Goal: Task Accomplishment & Management: Complete application form

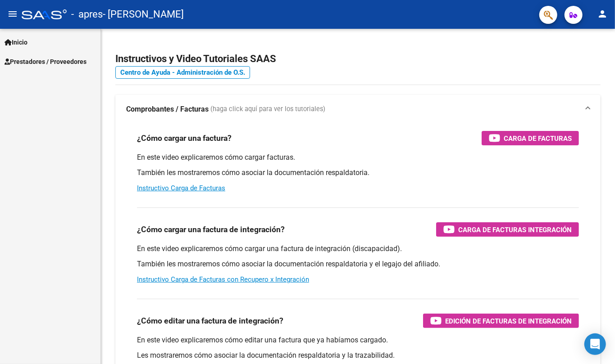
click at [33, 53] on link "Prestadores / Proveedores" at bounding box center [50, 61] width 100 height 19
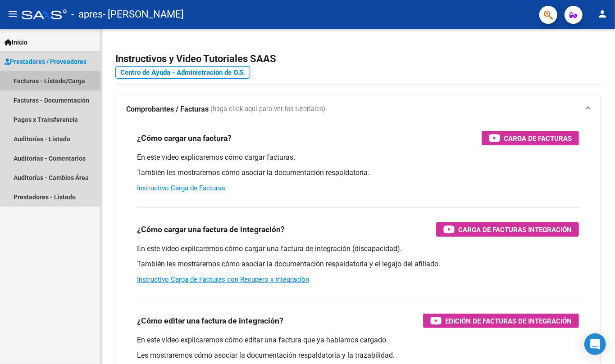
click at [39, 85] on link "Facturas - Listado/Carga" at bounding box center [50, 80] width 100 height 19
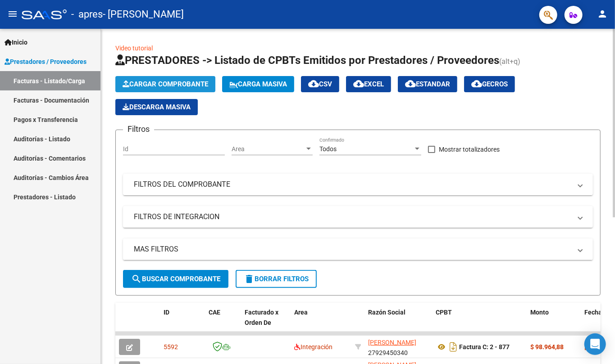
click at [189, 82] on span "Cargar Comprobante" at bounding box center [166, 84] width 86 height 8
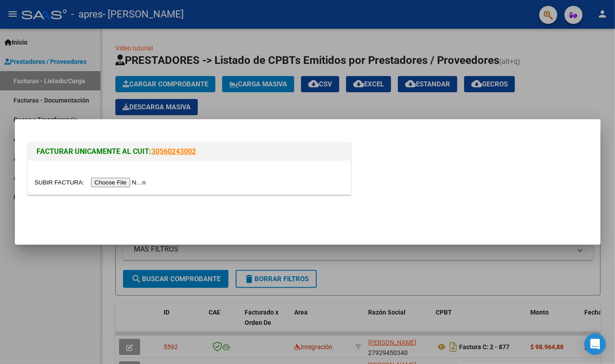
click at [117, 184] on input "file" at bounding box center [92, 182] width 114 height 9
click at [128, 180] on input "file" at bounding box center [92, 182] width 114 height 9
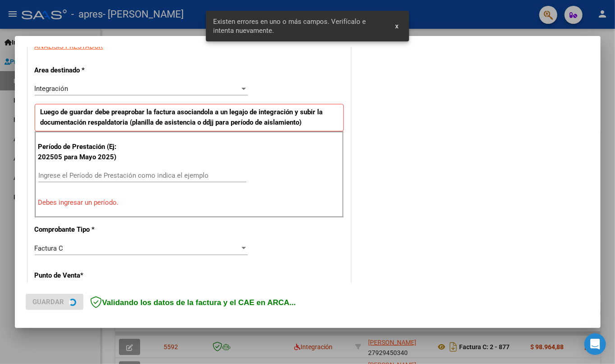
scroll to position [179, 0]
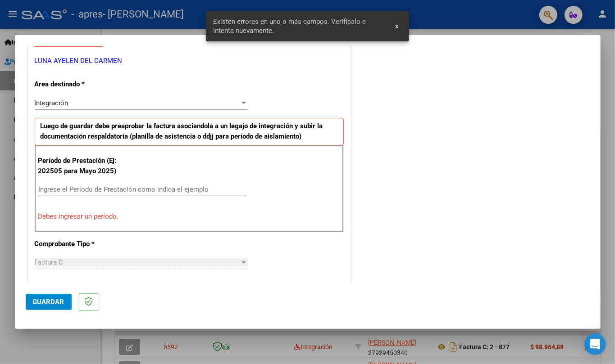
click at [87, 191] on input "Ingrese el Período de Prestación como indica el ejemplo" at bounding box center [142, 190] width 208 height 8
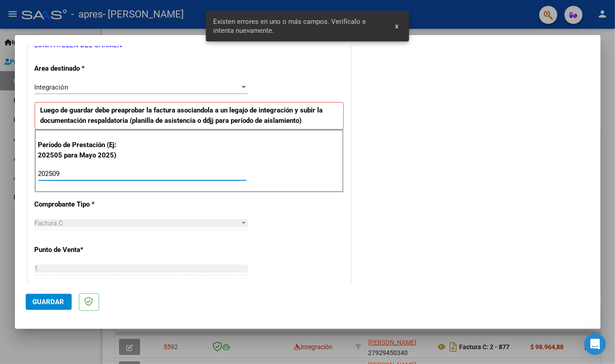
scroll to position [240, 0]
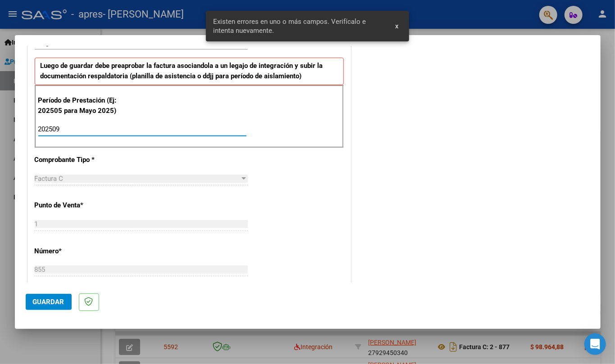
type input "202509"
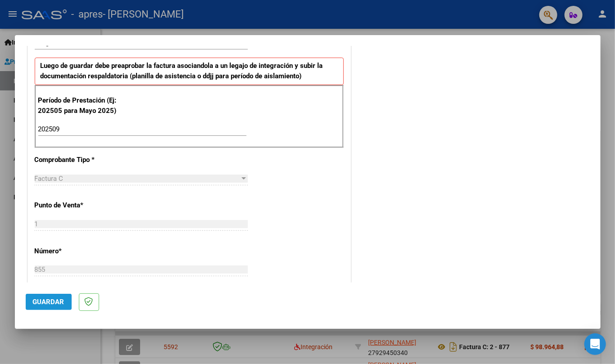
click at [34, 298] on button "Guardar" at bounding box center [49, 302] width 46 height 16
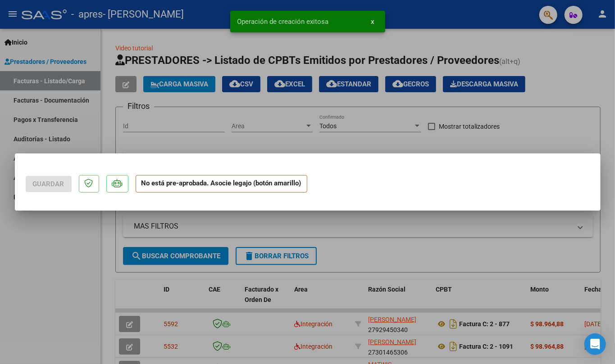
scroll to position [0, 0]
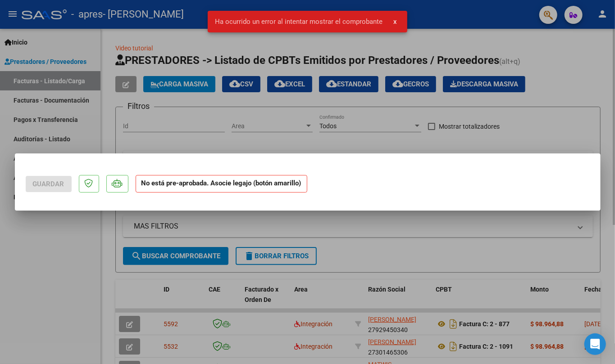
click at [374, 240] on div at bounding box center [307, 182] width 615 height 364
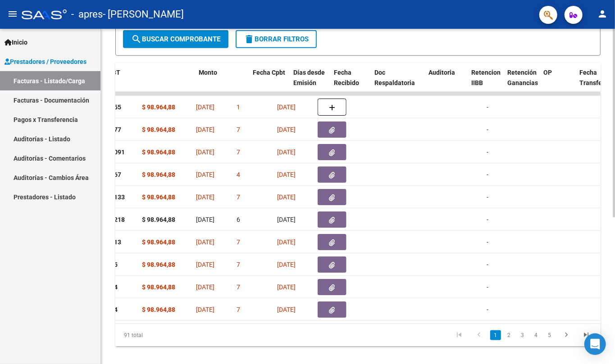
scroll to position [0, 428]
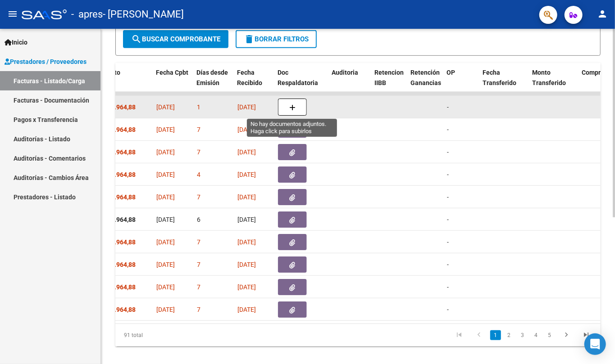
click at [286, 114] on button "button" at bounding box center [292, 107] width 29 height 17
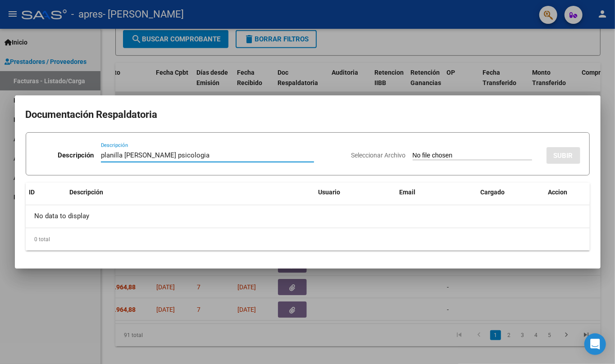
type input "planilla artal psicologia"
click at [439, 154] on input "Seleccionar Archivo" at bounding box center [472, 156] width 119 height 9
type input "C:\fakepath\artal.pdf"
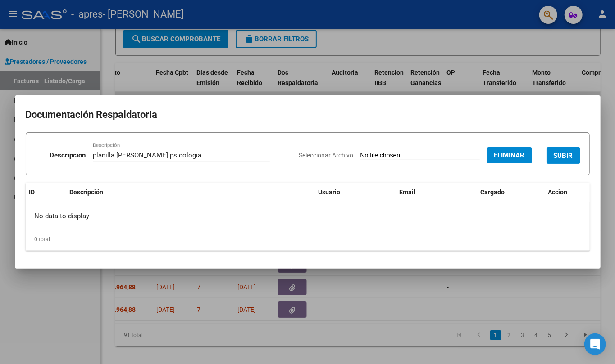
click at [576, 152] on button "SUBIR" at bounding box center [563, 155] width 34 height 17
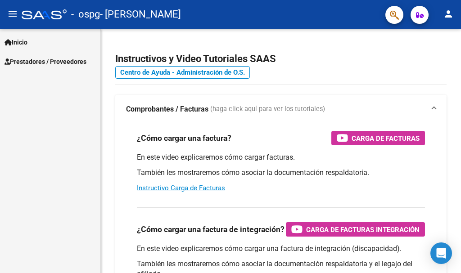
click at [454, 11] on button "person" at bounding box center [449, 14] width 18 height 18
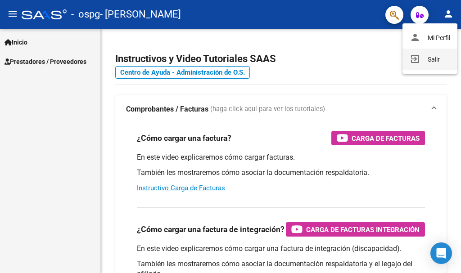
click at [428, 60] on button "exit_to_app Salir" at bounding box center [430, 60] width 55 height 22
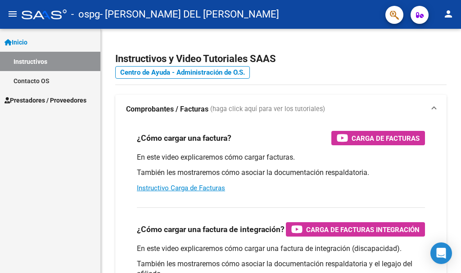
click at [30, 96] on span "Prestadores / Proveedores" at bounding box center [46, 101] width 82 height 10
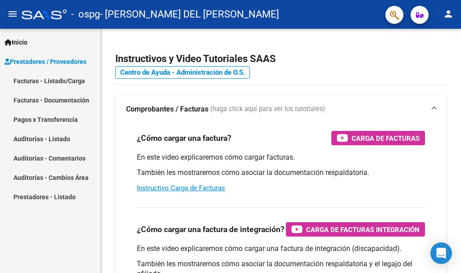
click at [40, 86] on link "Facturas - Listado/Carga" at bounding box center [50, 80] width 100 height 19
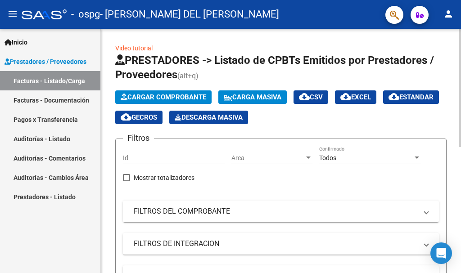
click at [132, 95] on span "Cargar Comprobante" at bounding box center [164, 97] width 86 height 8
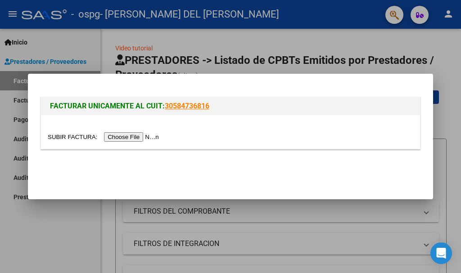
click at [127, 135] on input "file" at bounding box center [105, 136] width 114 height 9
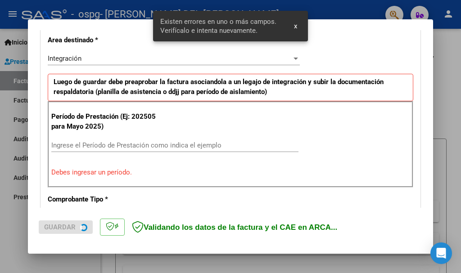
scroll to position [208, 0]
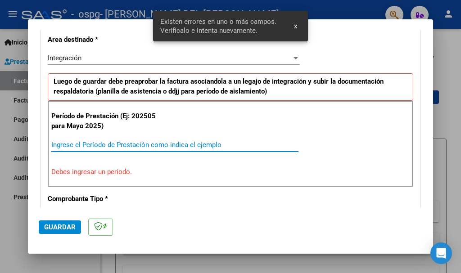
click at [99, 145] on input "Ingrese el Período de Prestación como indica el ejemplo" at bounding box center [174, 145] width 247 height 8
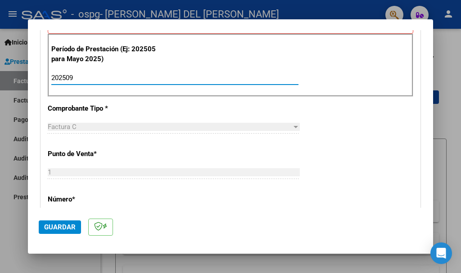
scroll to position [298, 0]
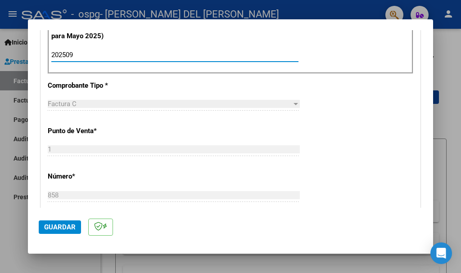
type input "202509"
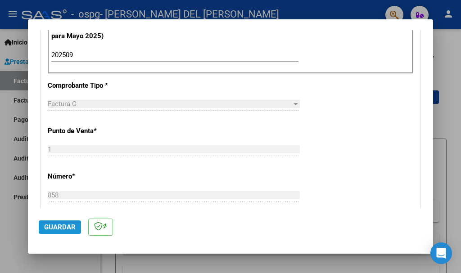
click at [59, 233] on button "Guardar" at bounding box center [60, 228] width 42 height 14
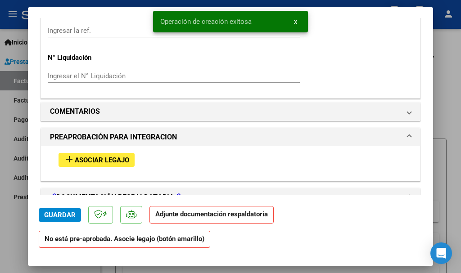
scroll to position [766, 0]
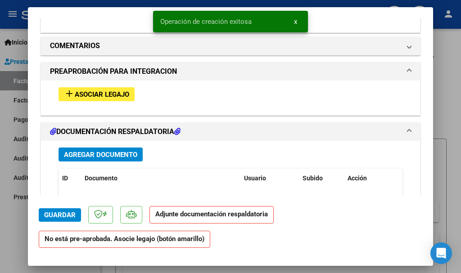
click at [101, 95] on span "Asociar Legajo" at bounding box center [102, 95] width 55 height 8
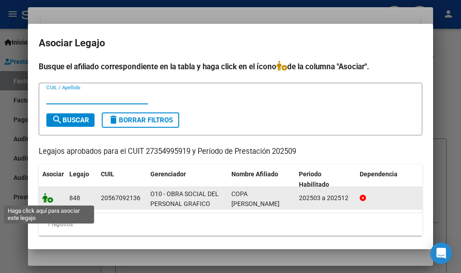
click at [50, 200] on icon at bounding box center [47, 198] width 11 height 10
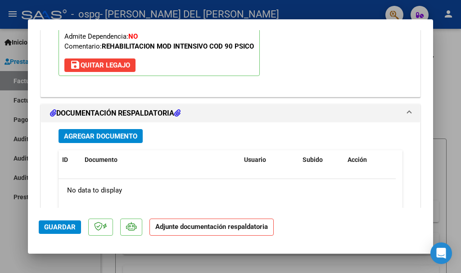
scroll to position [1015, 0]
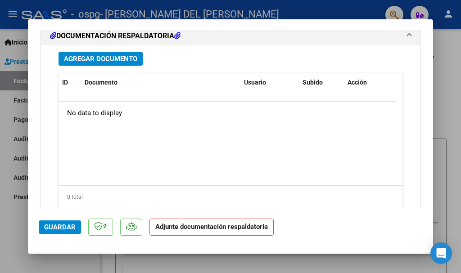
click at [95, 64] on button "Agregar Documento" at bounding box center [101, 59] width 84 height 14
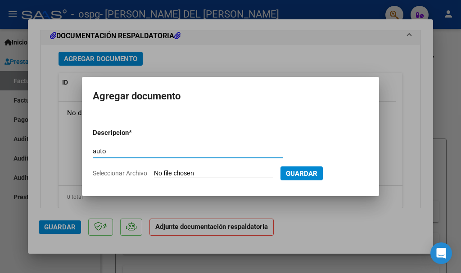
type input "auto"
click at [182, 173] on input "Seleccionar Archivo" at bounding box center [213, 174] width 119 height 9
type input "C:\fakepath\AUTORIZACIONES 2025.odt2.odt"
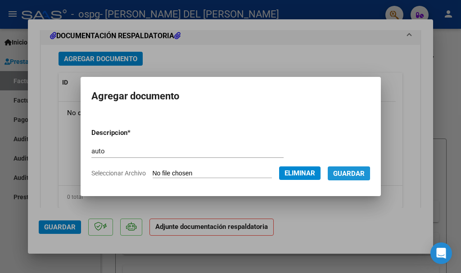
click at [355, 174] on span "Guardar" at bounding box center [349, 174] width 32 height 8
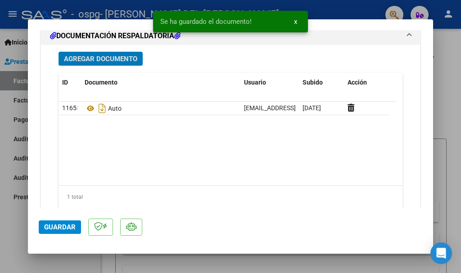
click at [89, 56] on span "Agregar Documento" at bounding box center [100, 59] width 73 height 8
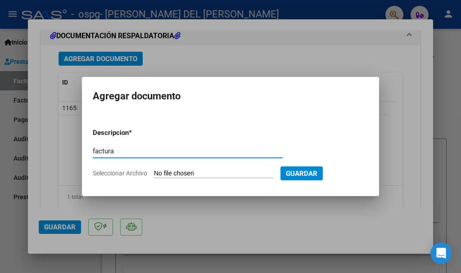
type input "factura"
click at [166, 174] on input "Seleccionar Archivo" at bounding box center [213, 174] width 119 height 9
type input "C:\fakepath\27354995919_011_00001_00000858.pdf"
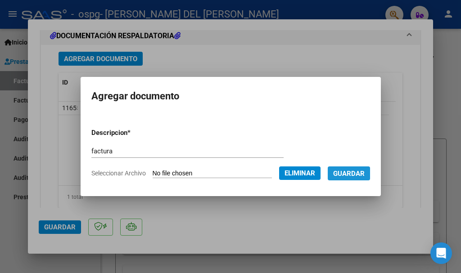
click at [369, 181] on button "Guardar" at bounding box center [349, 174] width 42 height 14
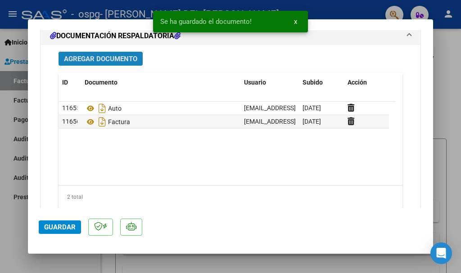
click at [104, 60] on span "Agregar Documento" at bounding box center [100, 59] width 73 height 8
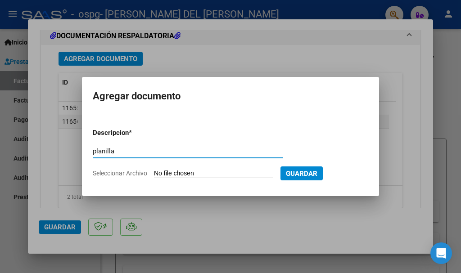
type input "planilla"
click at [201, 172] on input "Seleccionar Archivo" at bounding box center [213, 174] width 119 height 9
type input "C:\fakepath\copa.pdf"
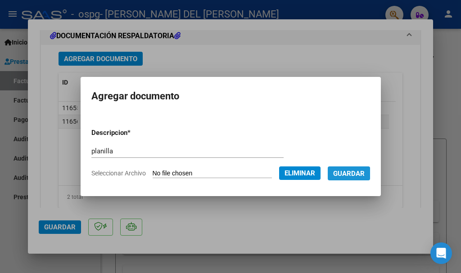
click at [357, 177] on span "Guardar" at bounding box center [349, 174] width 32 height 8
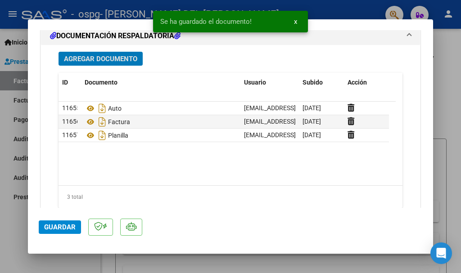
click at [50, 222] on button "Guardar" at bounding box center [60, 228] width 42 height 14
click at [453, 67] on div at bounding box center [230, 136] width 461 height 273
type input "$ 0,00"
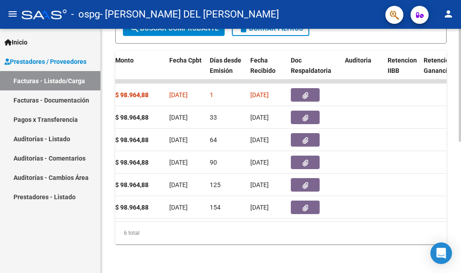
scroll to position [0, 0]
